Goal: Navigation & Orientation: Understand site structure

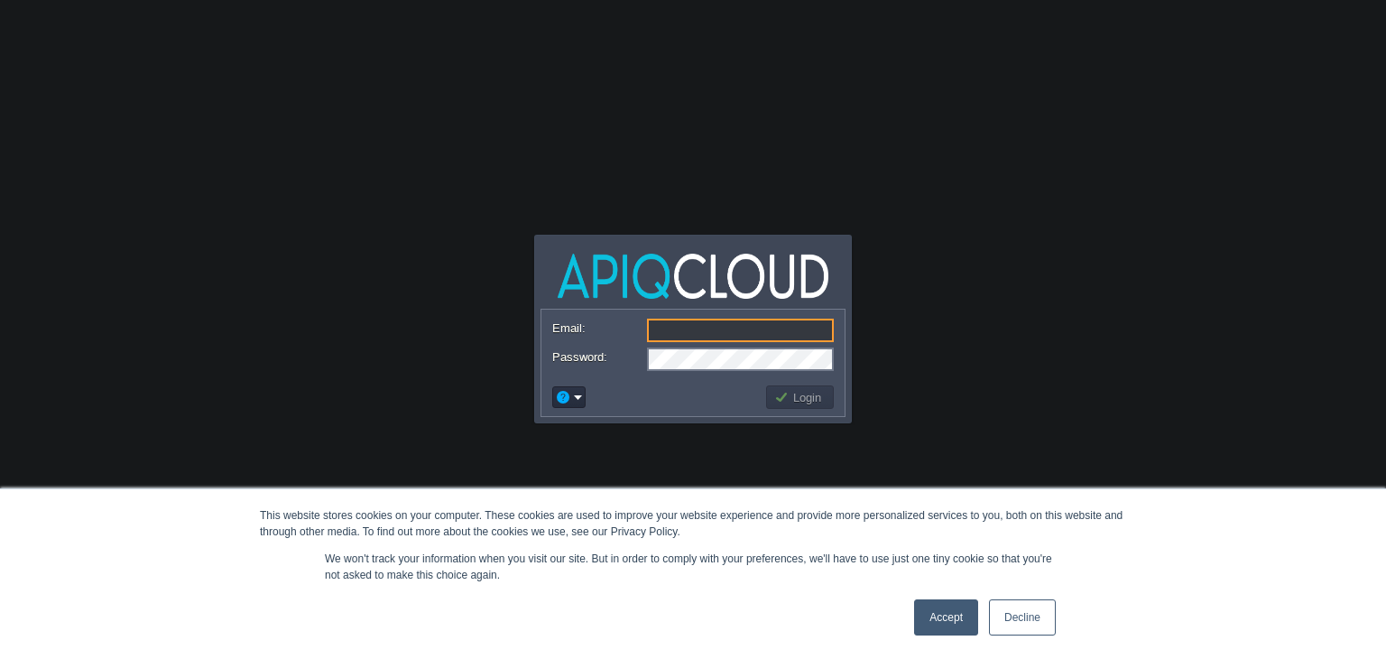
click at [926, 620] on link "Accept" at bounding box center [946, 617] width 64 height 36
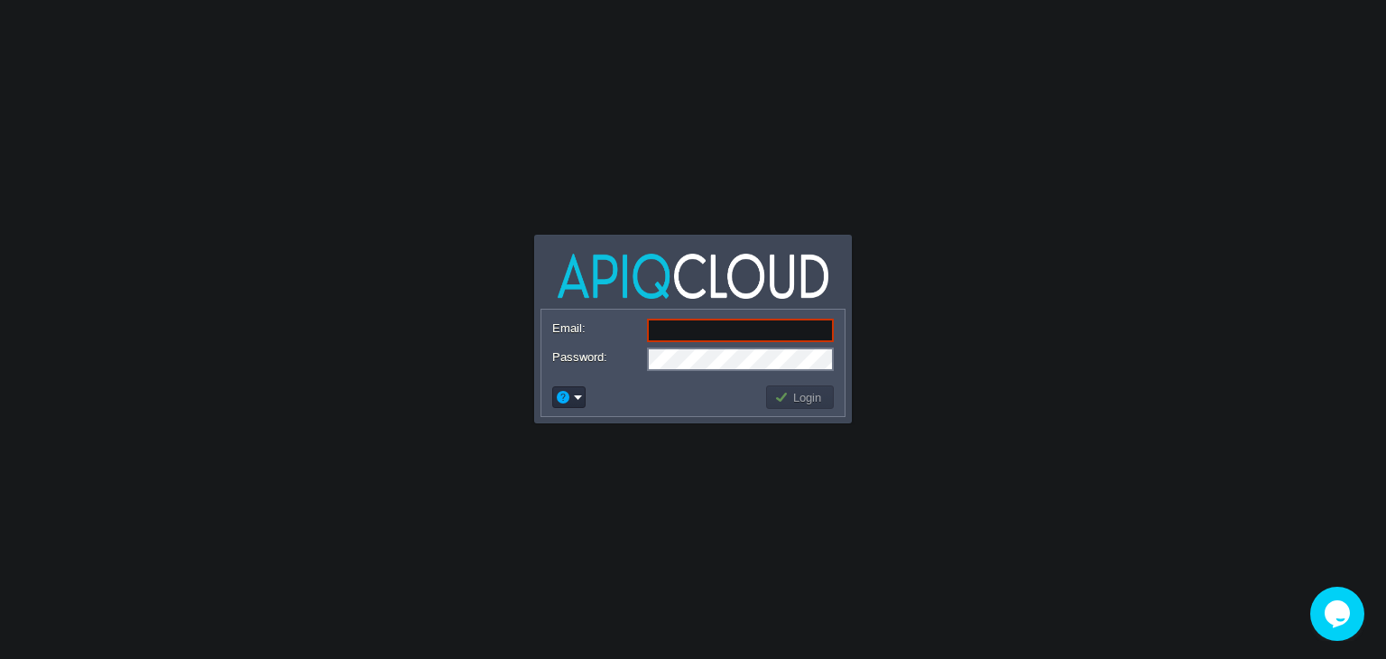
click at [1350, 615] on icon "Opens Chat This icon Opens the chat window." at bounding box center [1337, 613] width 29 height 29
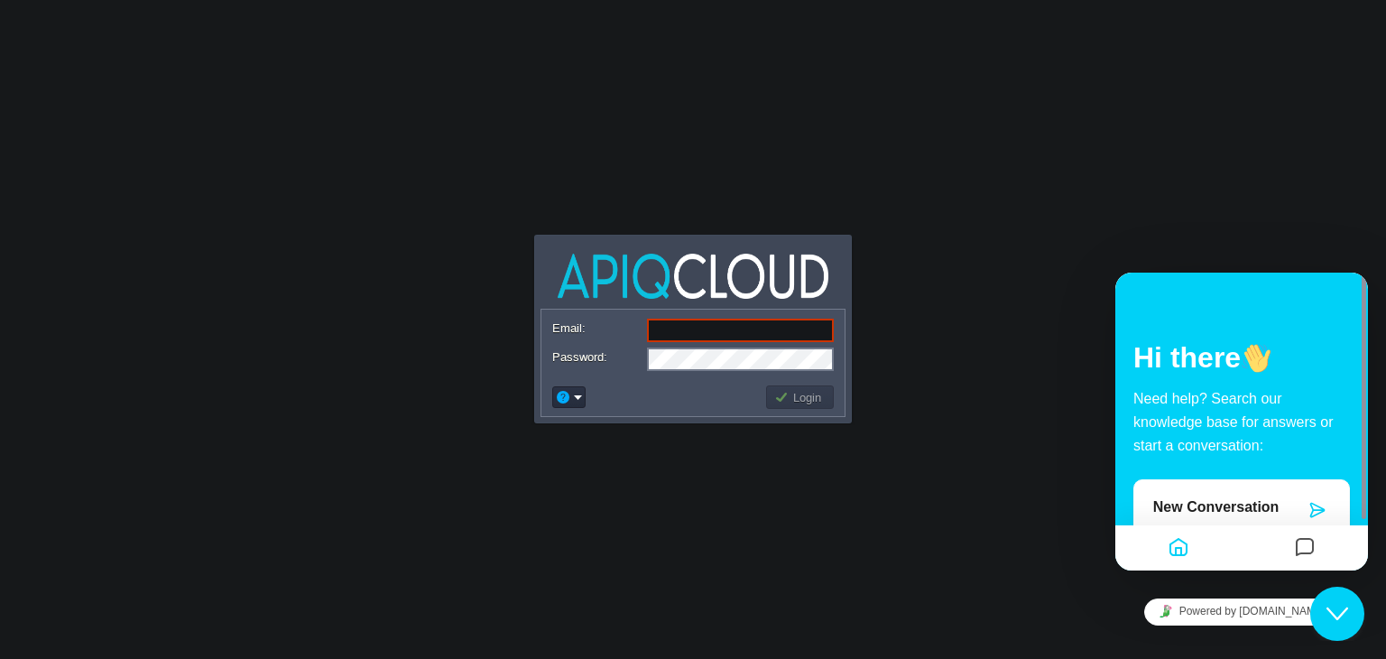
click at [967, 550] on body "This website stores cookies on your computer. These cookies are used to improve…" at bounding box center [693, 329] width 1386 height 659
click at [1027, 561] on body "This website stores cookies on your computer. These cookies are used to improve…" at bounding box center [693, 329] width 1386 height 659
drag, startPoint x: 1362, startPoint y: 349, endPoint x: 1367, endPoint y: 421, distance: 72.4
click at [1367, 421] on div at bounding box center [1361, 421] width 14 height 298
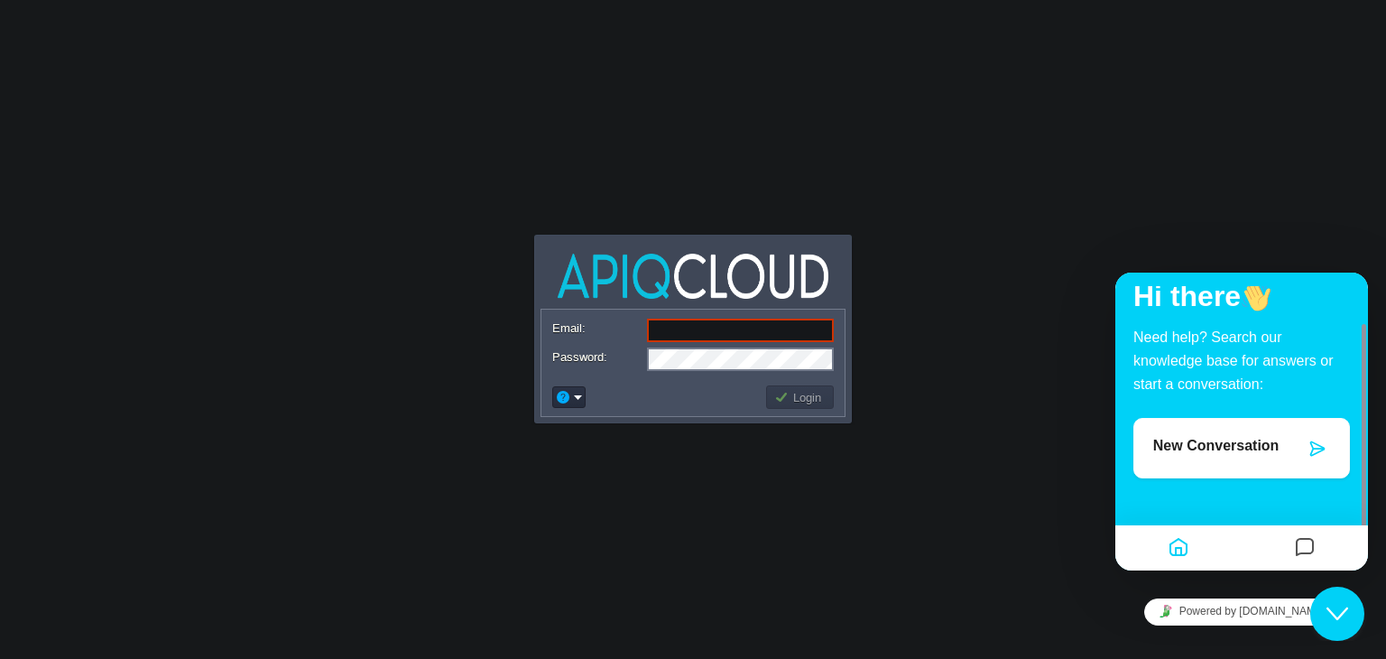
click at [1102, 144] on body "This website stores cookies on your computer. These cookies are used to improve…" at bounding box center [693, 329] width 1386 height 659
